Goal: Task Accomplishment & Management: Use online tool/utility

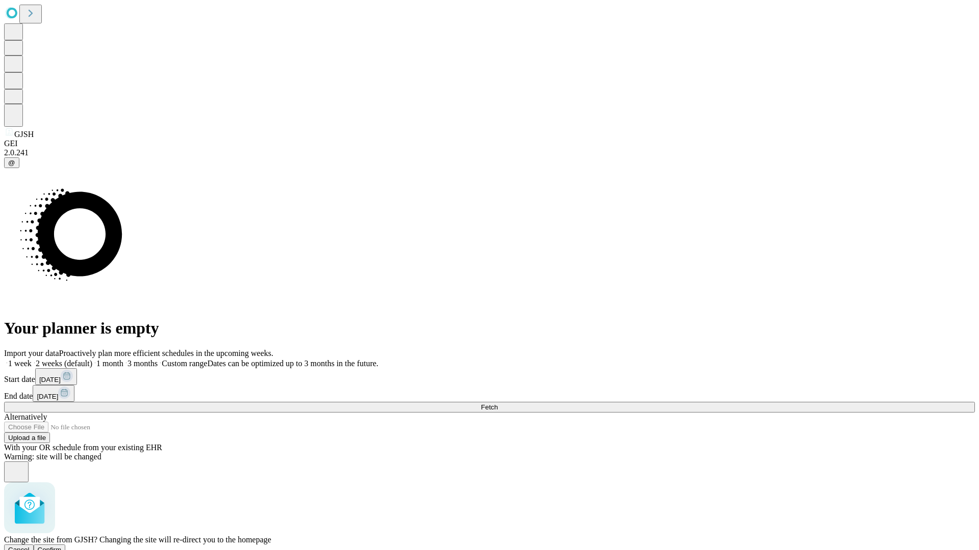
click at [62, 546] on span "Confirm" at bounding box center [50, 550] width 24 height 8
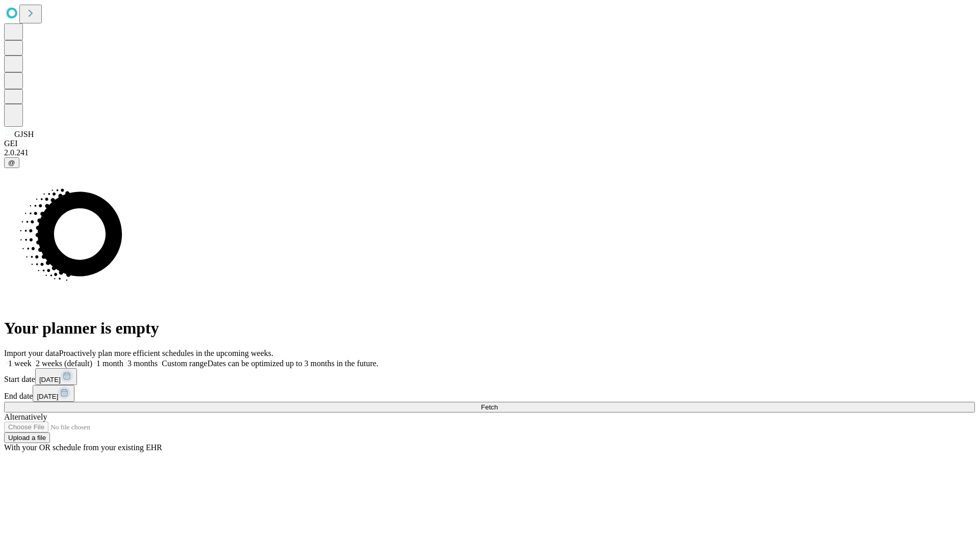
click at [32, 359] on label "1 week" at bounding box center [18, 363] width 28 height 9
click at [497, 404] on span "Fetch" at bounding box center [489, 408] width 17 height 8
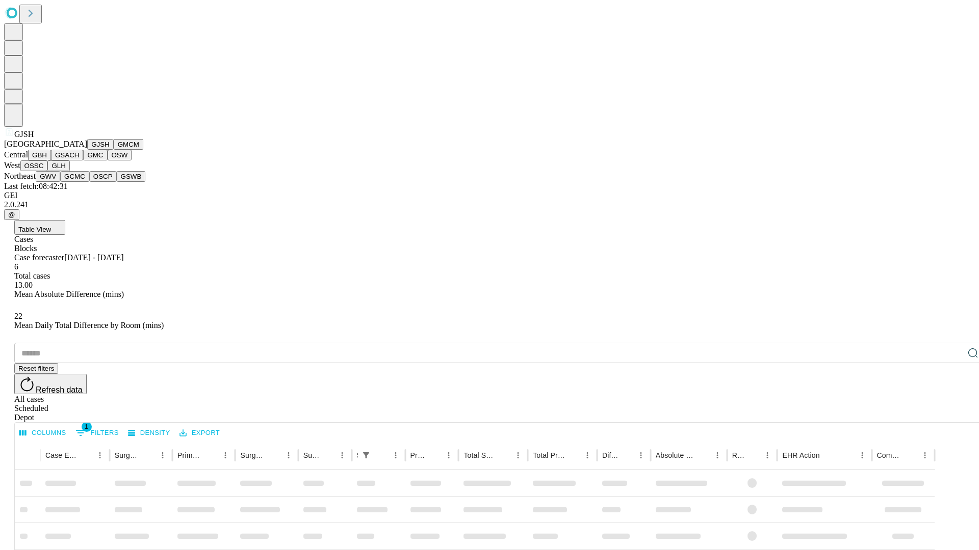
click at [114, 150] on button "GMCM" at bounding box center [129, 144] width 30 height 11
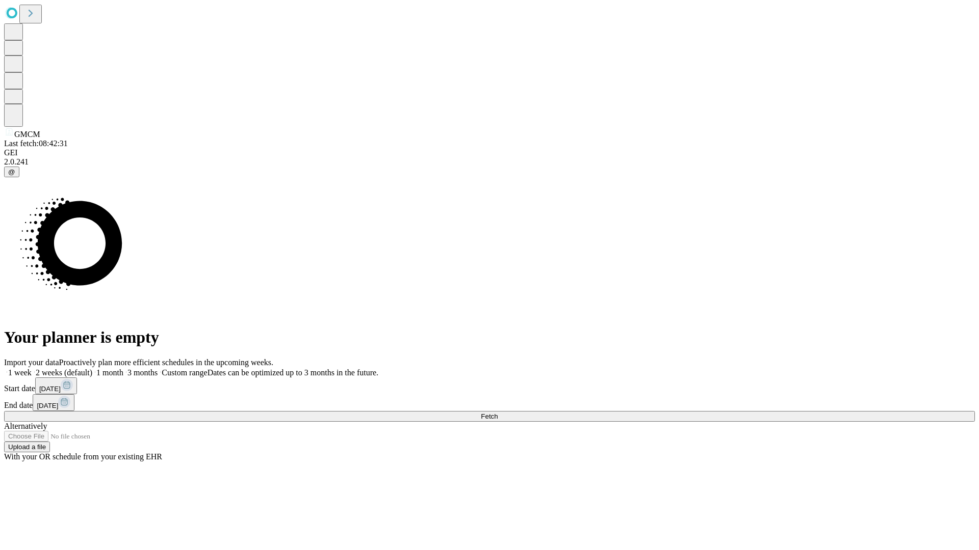
click at [32, 369] on label "1 week" at bounding box center [18, 373] width 28 height 9
click at [497, 413] on span "Fetch" at bounding box center [489, 417] width 17 height 8
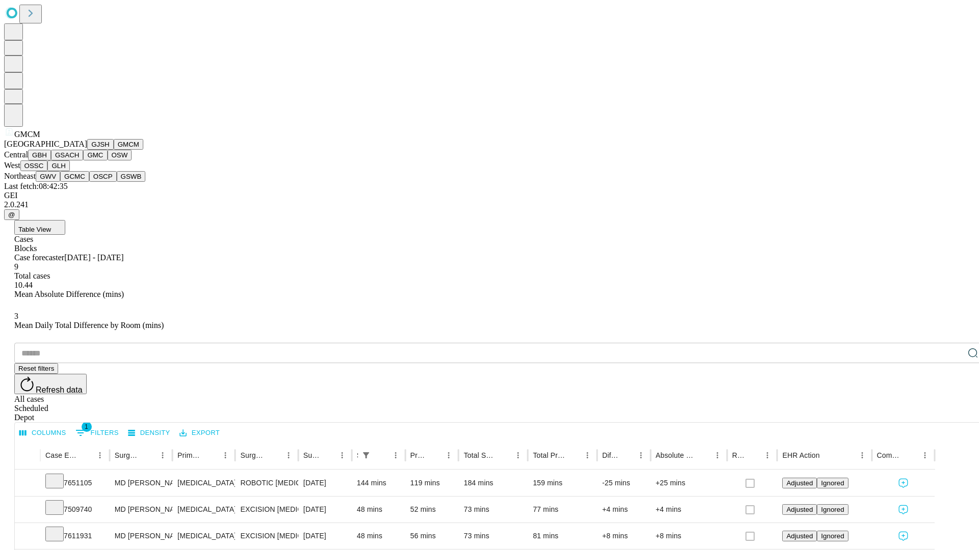
click at [51, 161] on button "GBH" at bounding box center [39, 155] width 23 height 11
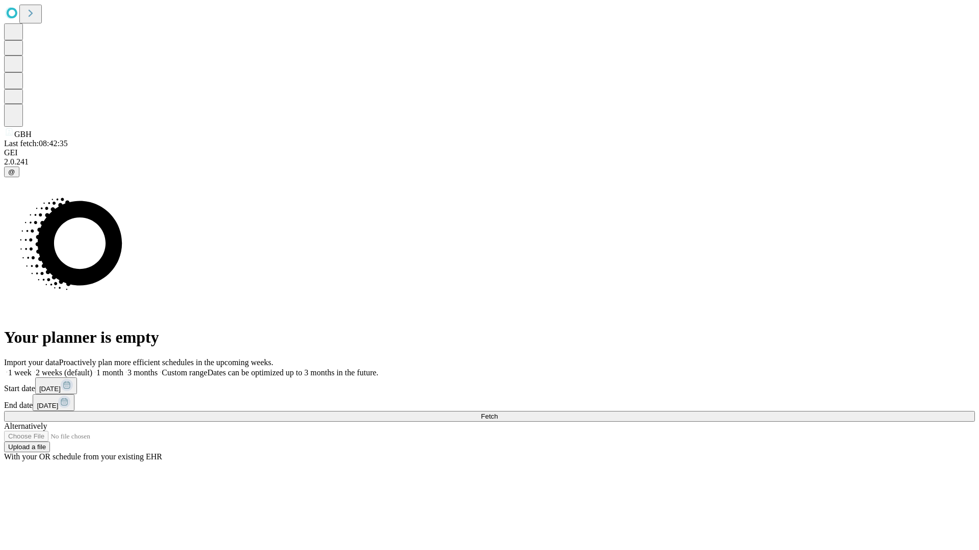
click at [32, 369] on label "1 week" at bounding box center [18, 373] width 28 height 9
click at [497, 413] on span "Fetch" at bounding box center [489, 417] width 17 height 8
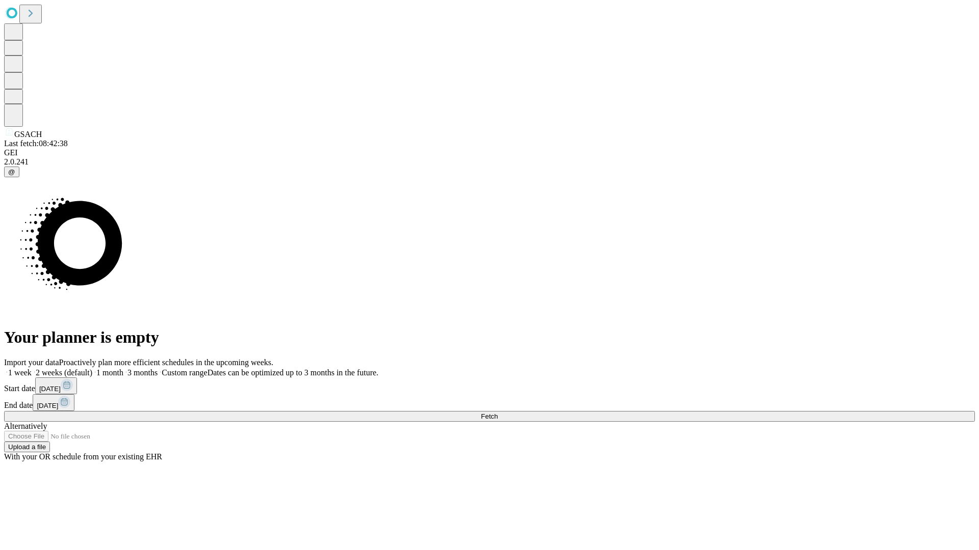
click at [32, 369] on label "1 week" at bounding box center [18, 373] width 28 height 9
click at [497, 413] on span "Fetch" at bounding box center [489, 417] width 17 height 8
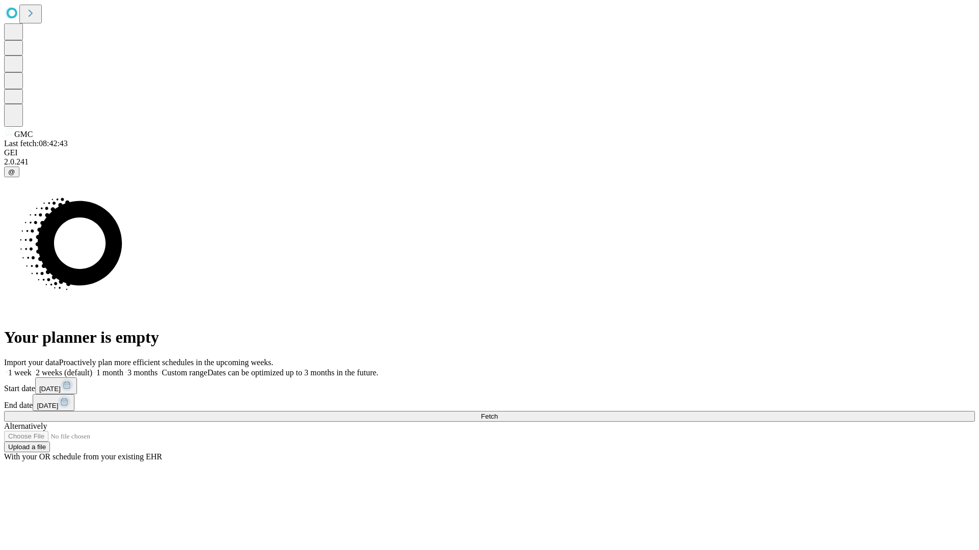
click at [32, 369] on label "1 week" at bounding box center [18, 373] width 28 height 9
click at [497, 413] on span "Fetch" at bounding box center [489, 417] width 17 height 8
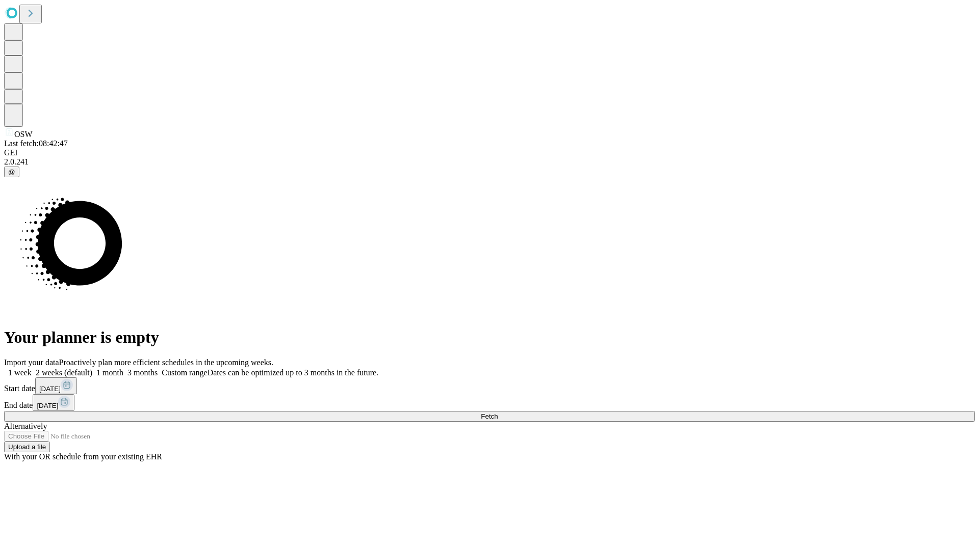
click at [32, 369] on label "1 week" at bounding box center [18, 373] width 28 height 9
click at [497, 413] on span "Fetch" at bounding box center [489, 417] width 17 height 8
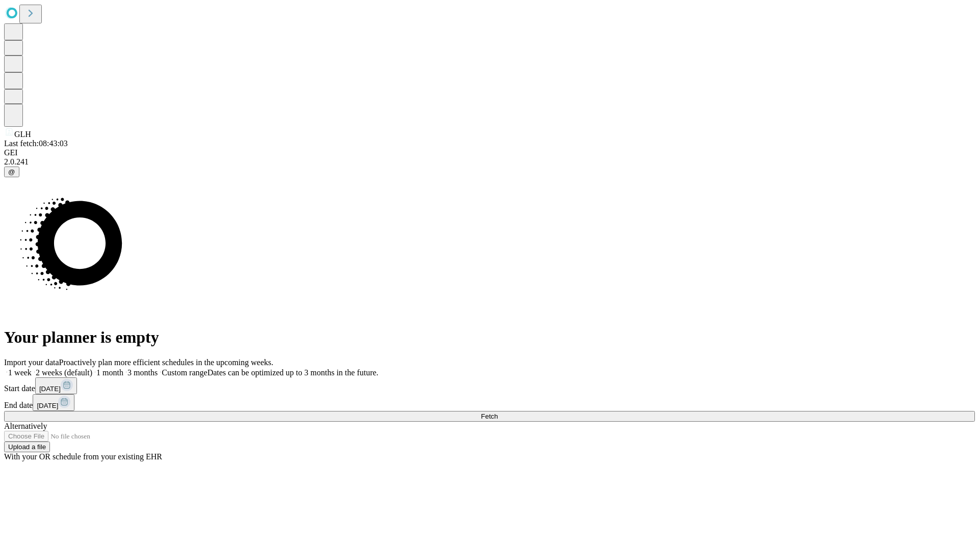
click at [497, 413] on span "Fetch" at bounding box center [489, 417] width 17 height 8
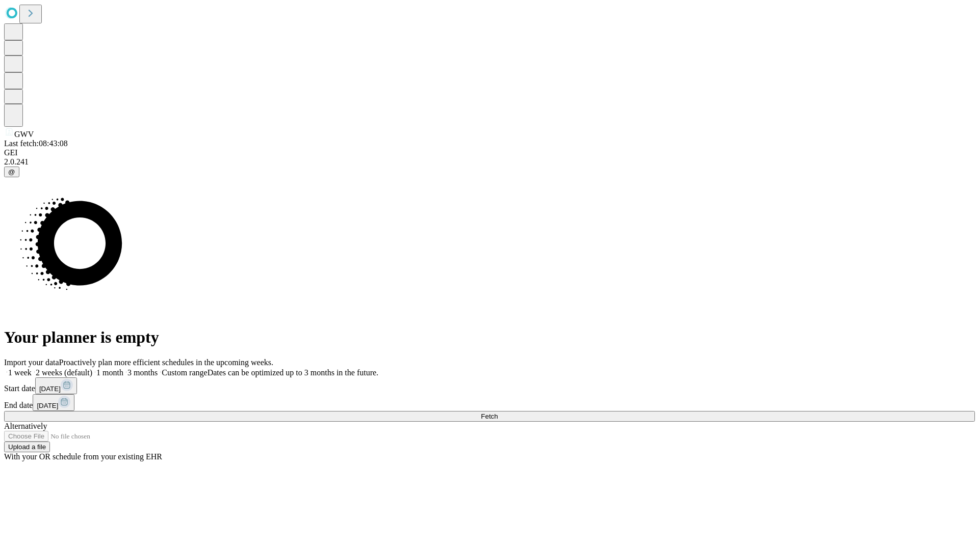
click at [497, 413] on span "Fetch" at bounding box center [489, 417] width 17 height 8
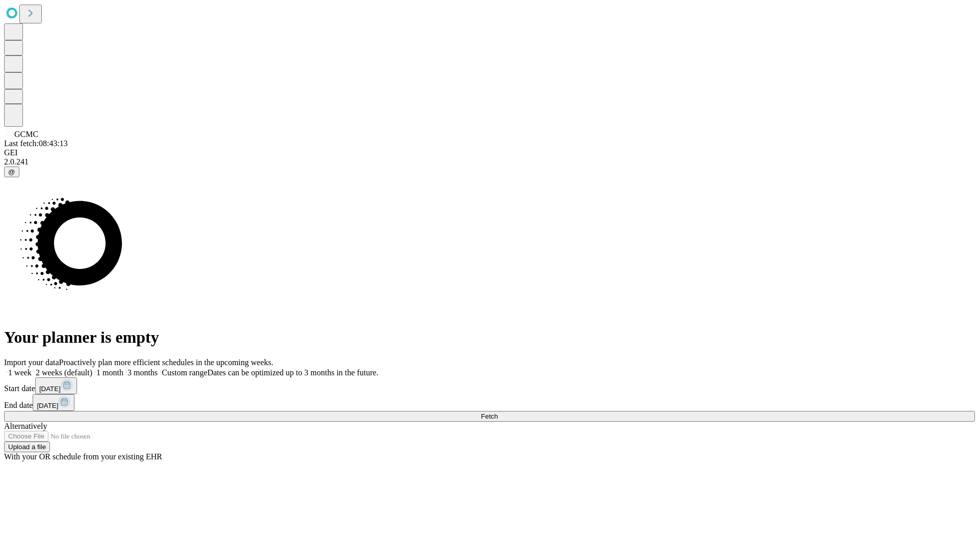
click at [32, 369] on label "1 week" at bounding box center [18, 373] width 28 height 9
click at [497, 413] on span "Fetch" at bounding box center [489, 417] width 17 height 8
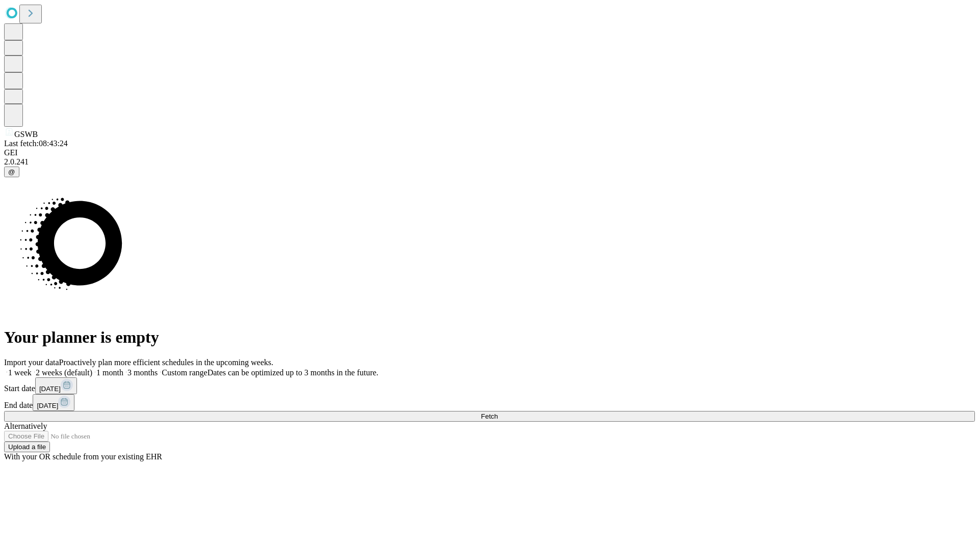
click at [32, 369] on label "1 week" at bounding box center [18, 373] width 28 height 9
click at [497, 413] on span "Fetch" at bounding box center [489, 417] width 17 height 8
